Goal: Download file/media

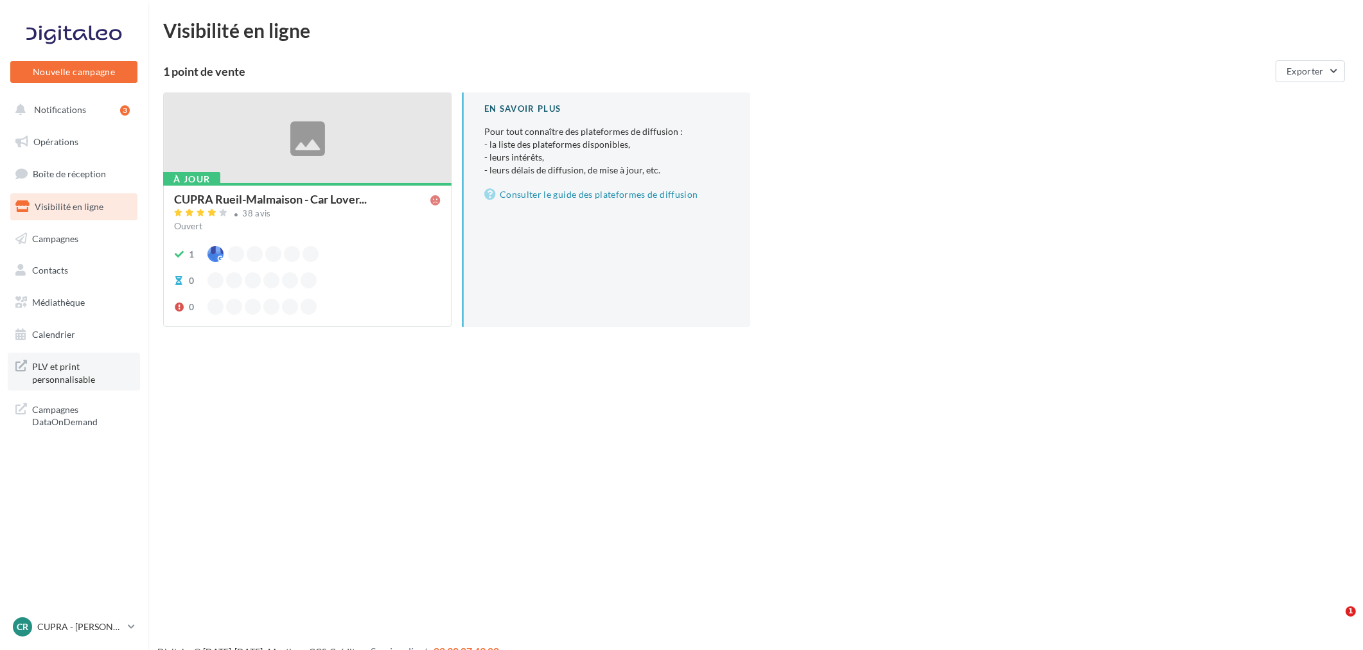
click at [58, 364] on span "PLV et print personnalisable" at bounding box center [82, 372] width 100 height 28
click at [82, 287] on ul "Opérations Boîte de réception 5 Visibilité en ligne Campagnes Contacts Mes cibl…" at bounding box center [73, 238] width 137 height 230
click at [84, 297] on span "Médiathèque" at bounding box center [58, 302] width 53 height 11
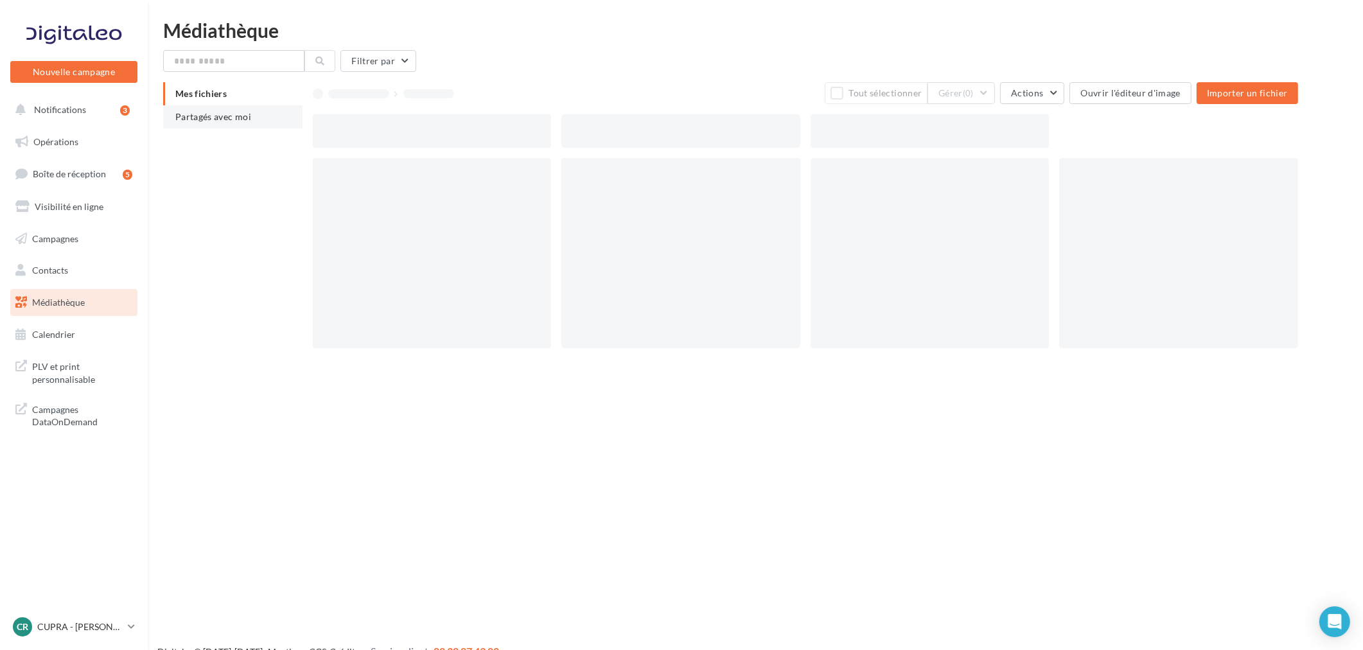
click at [252, 126] on li "Partagés avec moi" at bounding box center [232, 116] width 139 height 23
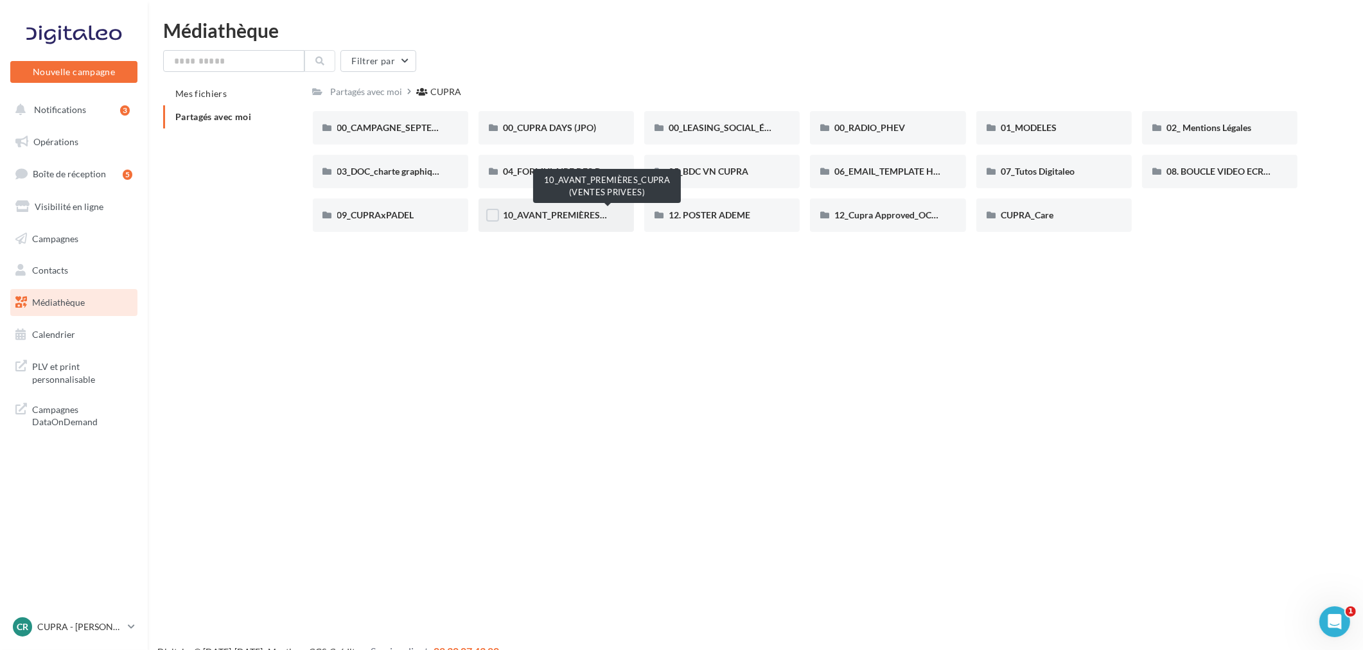
click at [536, 216] on span "10_AVANT_PREMIÈRES_CUPRA (VENTES PRIVEES)" at bounding box center [608, 214] width 210 height 11
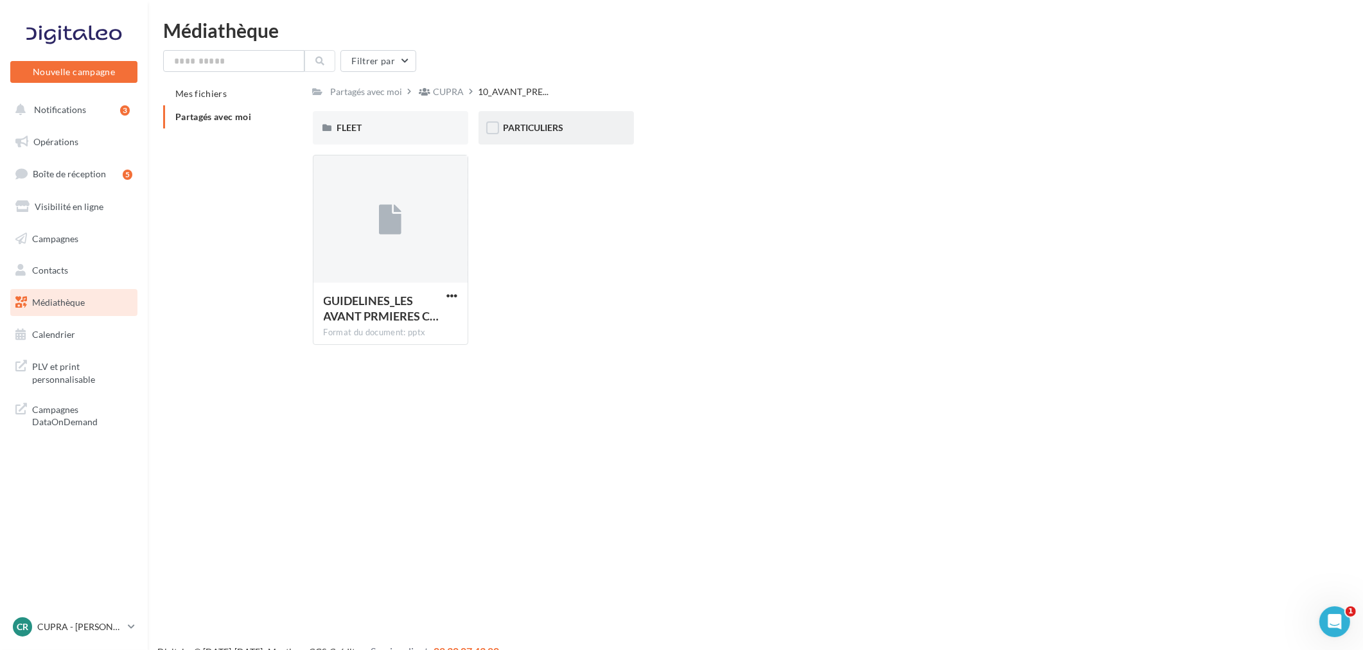
click at [519, 121] on div "PARTICULIERS" at bounding box center [556, 127] width 107 height 13
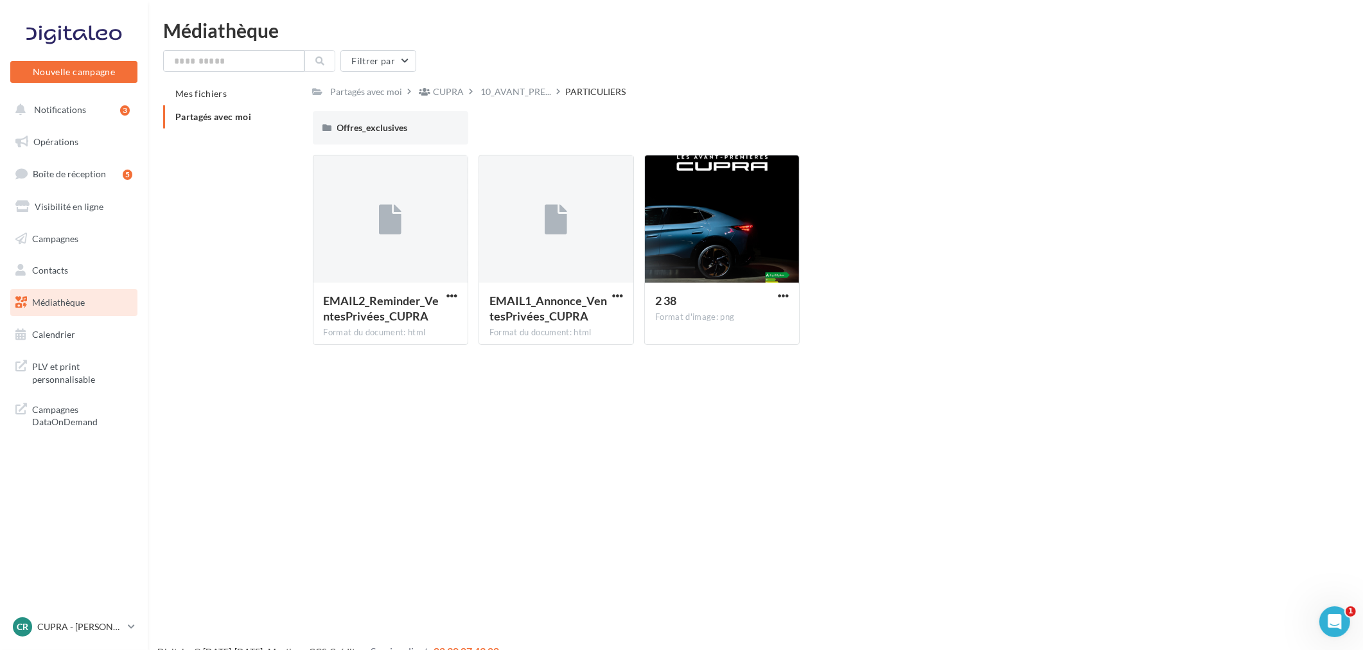
click at [714, 405] on div "Nouvelle campagne Nouvelle campagne Notifications 3 Opérations Boîte de récepti…" at bounding box center [681, 346] width 1363 height 650
click at [701, 247] on div at bounding box center [722, 219] width 154 height 128
click at [784, 297] on span "button" at bounding box center [783, 295] width 11 height 11
click at [749, 312] on button "Télécharger" at bounding box center [727, 320] width 128 height 33
click at [119, 626] on p "CUPRA - [PERSON_NAME]" at bounding box center [79, 627] width 85 height 13
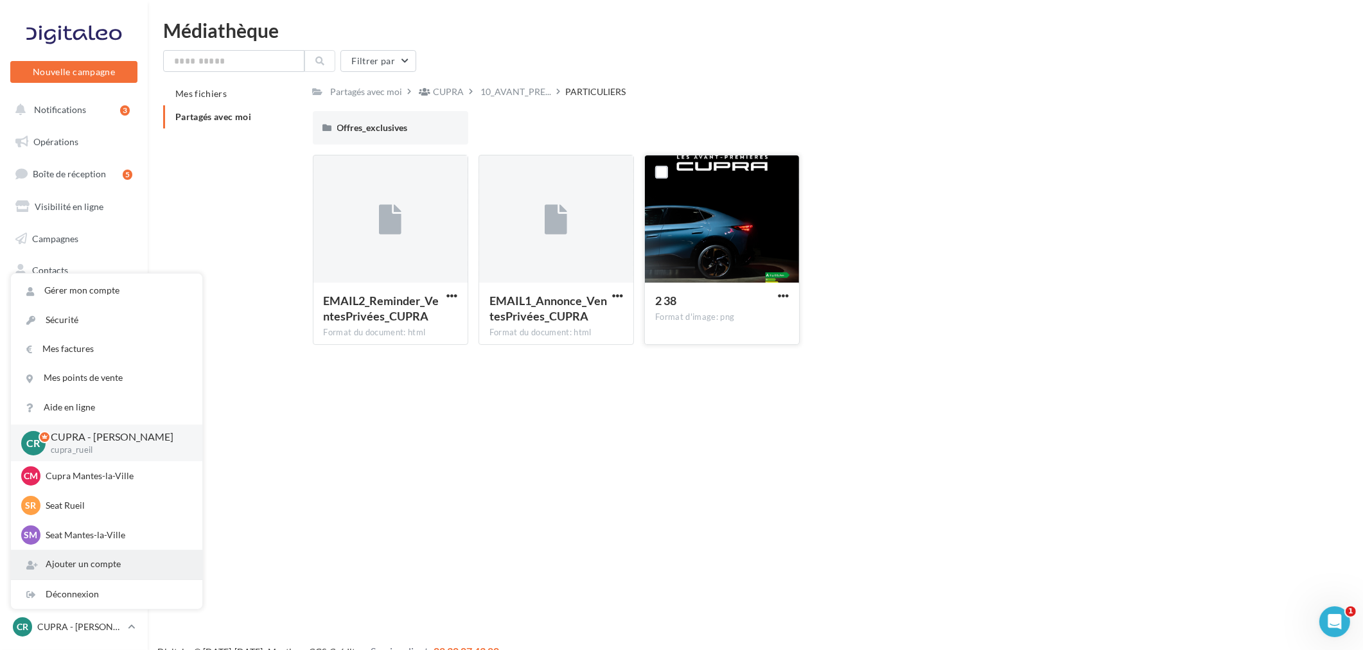
click at [113, 573] on div "Ajouter un compte" at bounding box center [106, 564] width 191 height 29
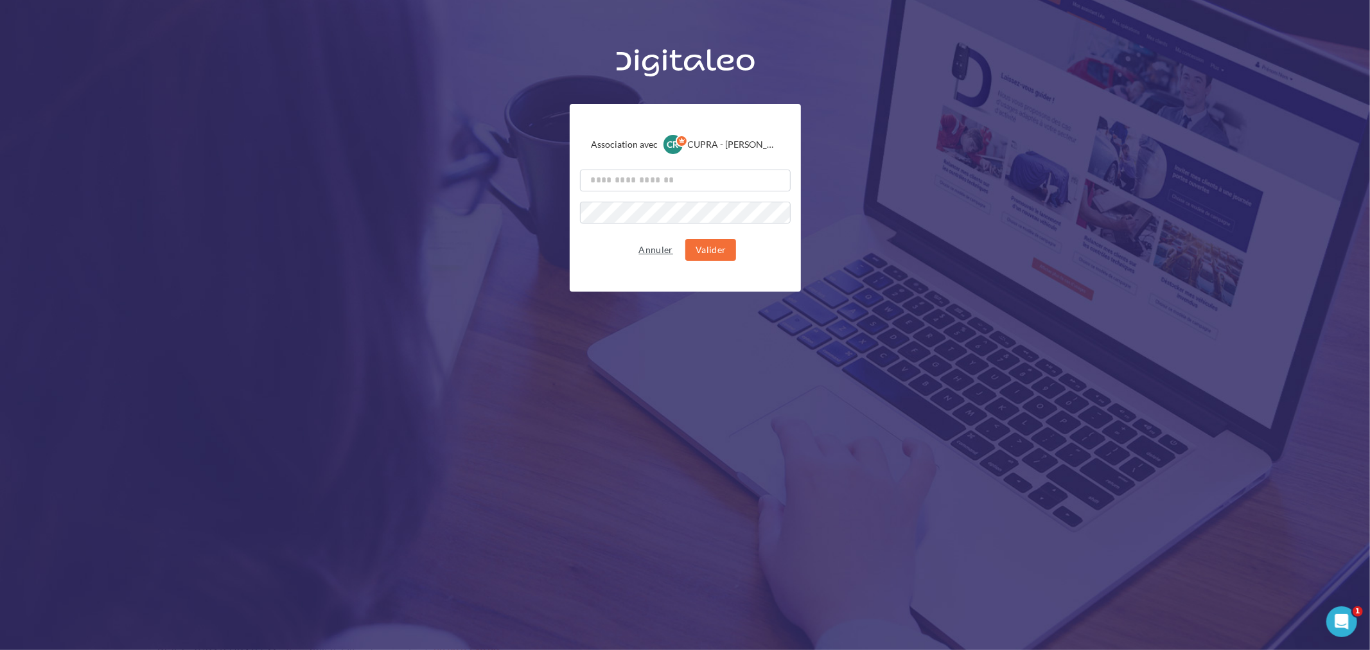
click at [649, 247] on button "Annuler" at bounding box center [656, 249] width 44 height 15
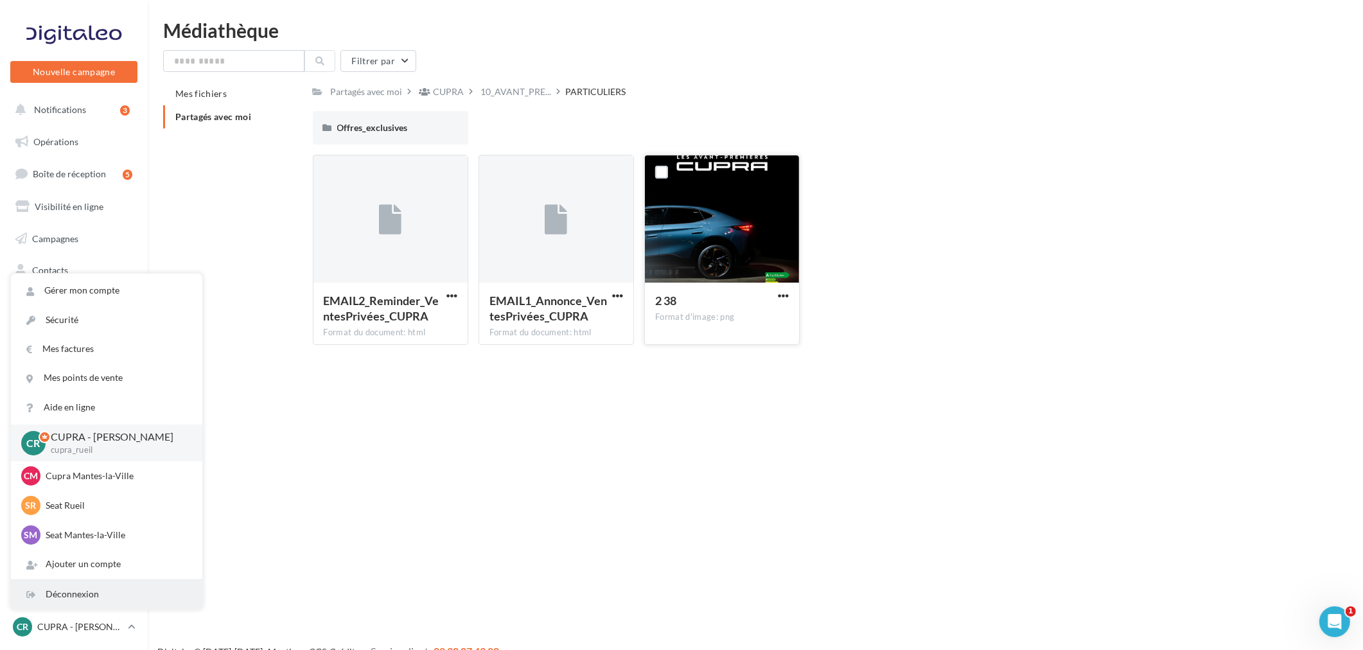
click at [100, 588] on div "Déconnexion" at bounding box center [106, 594] width 191 height 29
